Goal: Communication & Community: Ask a question

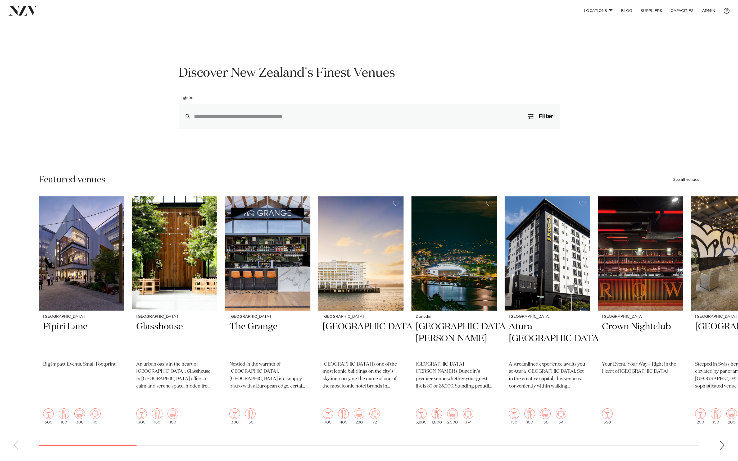
scroll to position [10, 0]
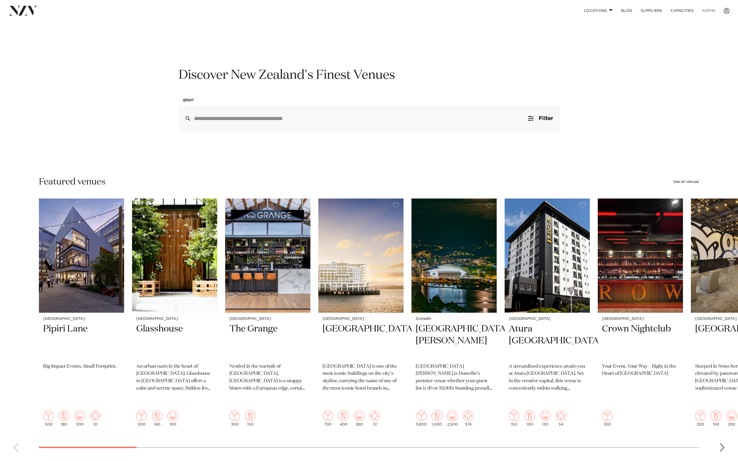
click at [704, 11] on link "ADMIN" at bounding box center [708, 10] width 22 height 11
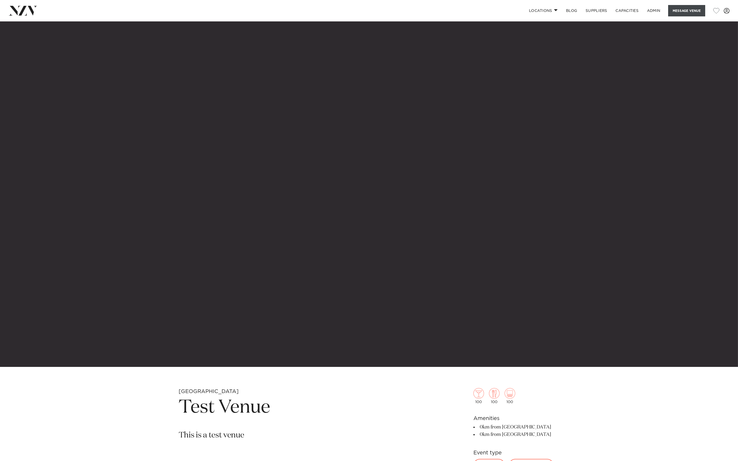
click at [684, 12] on button "Message Venue" at bounding box center [686, 10] width 37 height 11
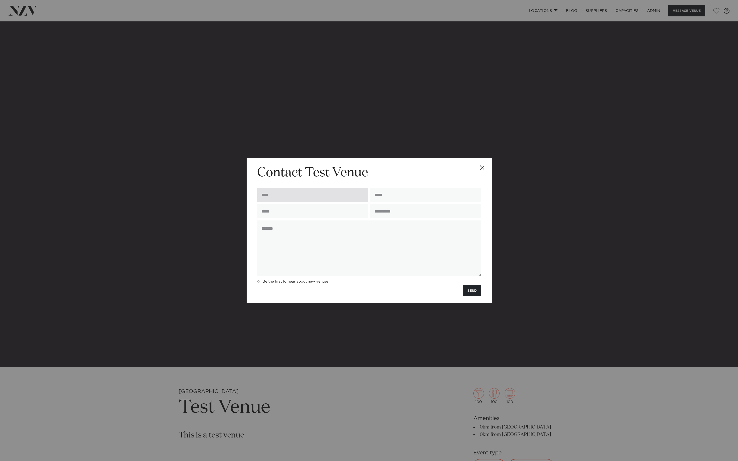
click at [283, 193] on input "text" at bounding box center [312, 195] width 111 height 14
type input "**********"
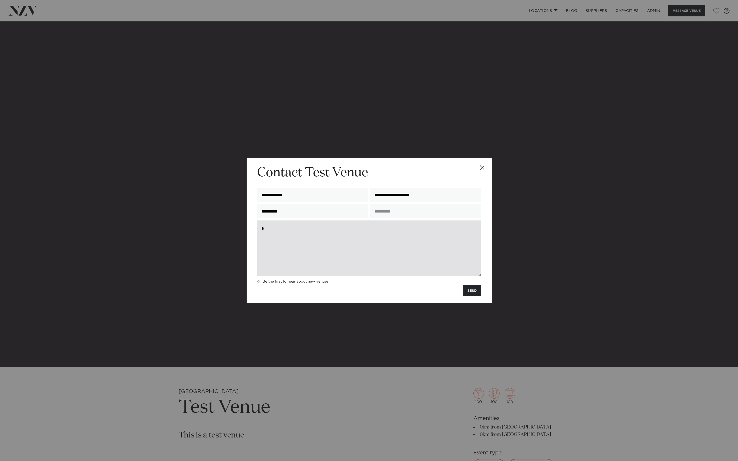
drag, startPoint x: 336, startPoint y: 232, endPoint x: 371, endPoint y: 258, distance: 43.5
click at [336, 232] on textarea "*" at bounding box center [369, 249] width 224 height 56
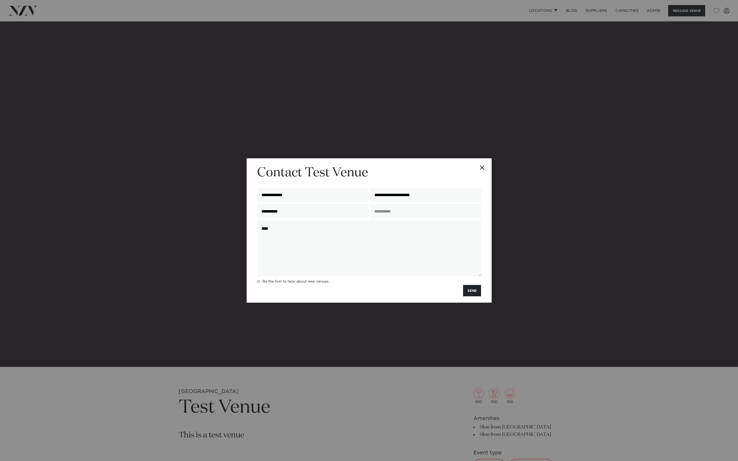
type textarea "****"
click at [456, 285] on div "Be the first to hear about new venues" at bounding box center [369, 281] width 226 height 7
click at [464, 288] on button "SEND" at bounding box center [472, 290] width 18 height 11
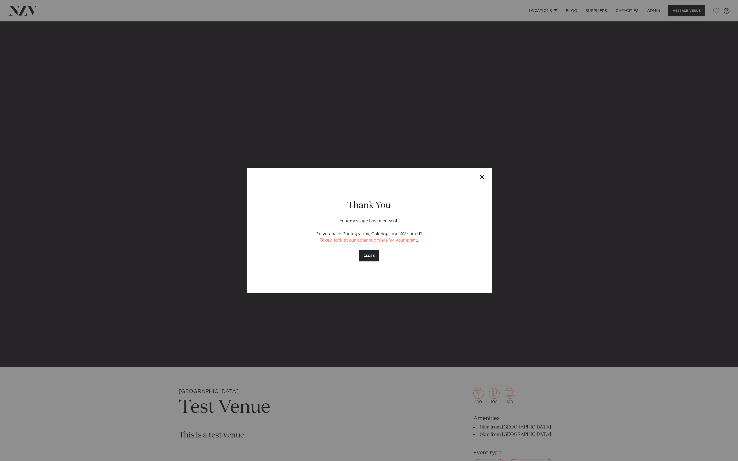
click at [285, 108] on div "Thank You Your message has been sent. Do you have Photography, Catering, and AV…" at bounding box center [369, 230] width 738 height 461
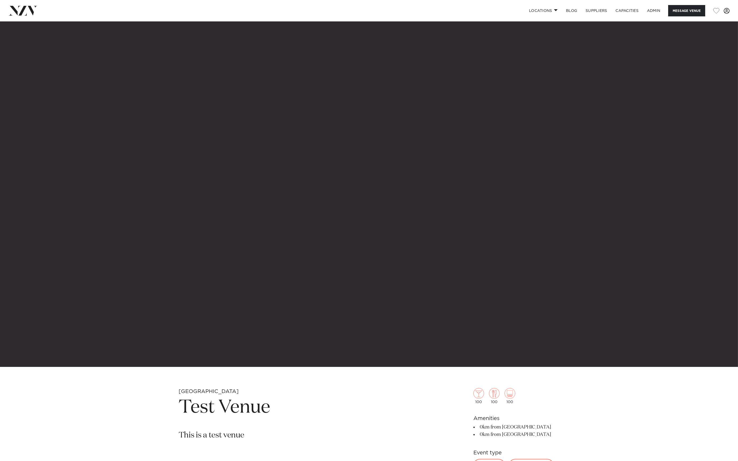
click at [728, 11] on span at bounding box center [726, 11] width 6 height 6
